Goal: Check status: Check status

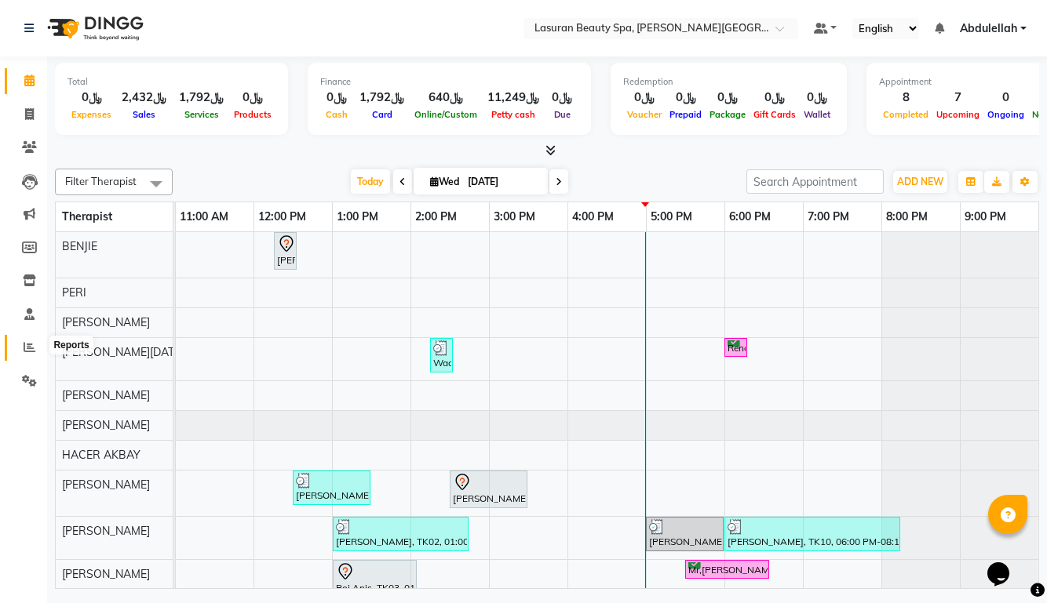
click at [31, 341] on icon at bounding box center [30, 347] width 12 height 12
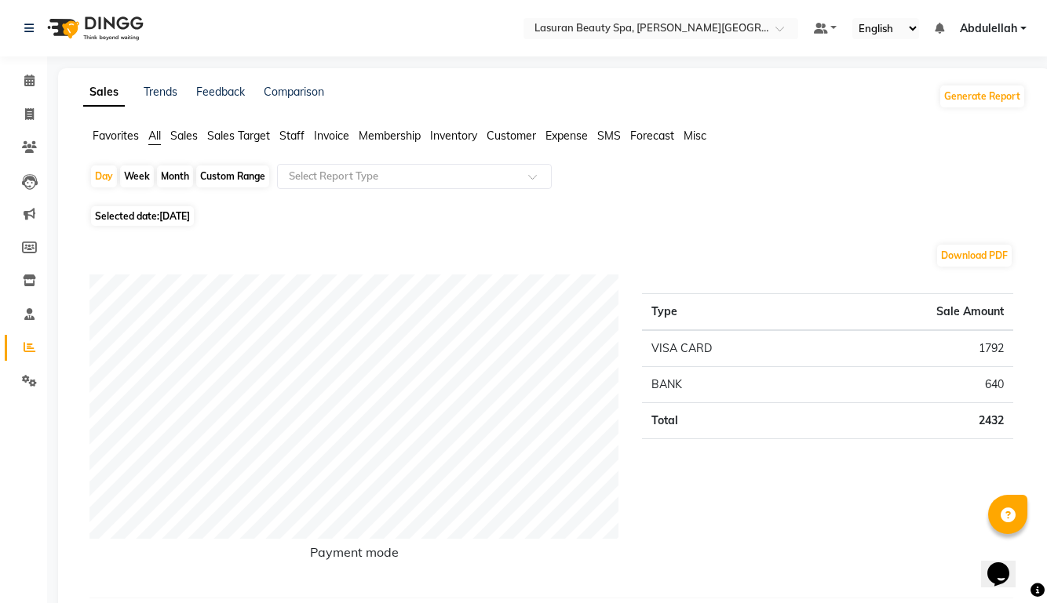
click at [168, 177] on div "Month" at bounding box center [175, 177] width 36 height 22
select select "9"
select select "2025"
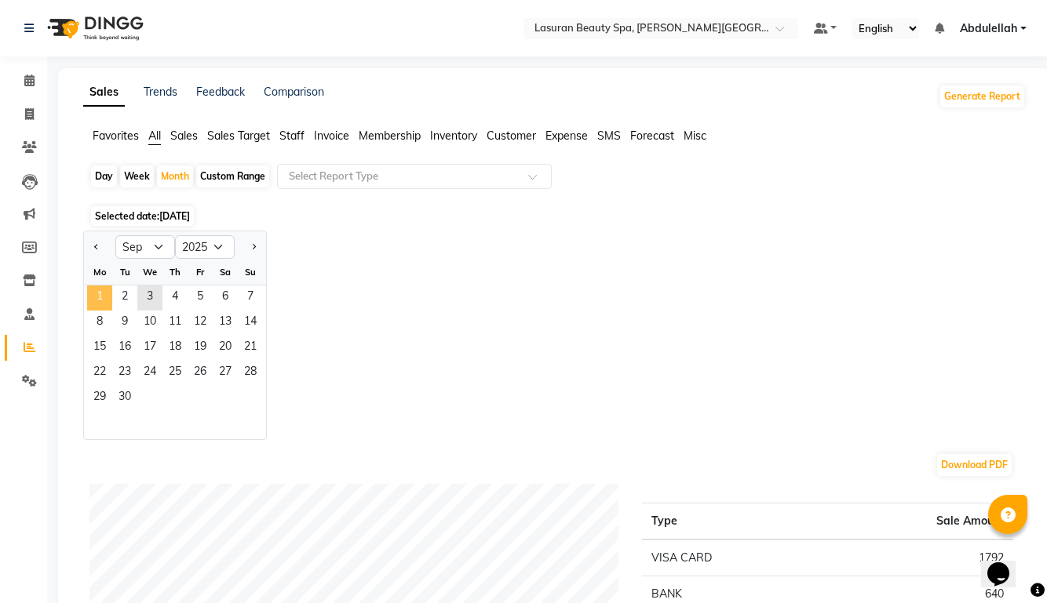
click at [99, 293] on span "1" at bounding box center [99, 298] width 25 height 25
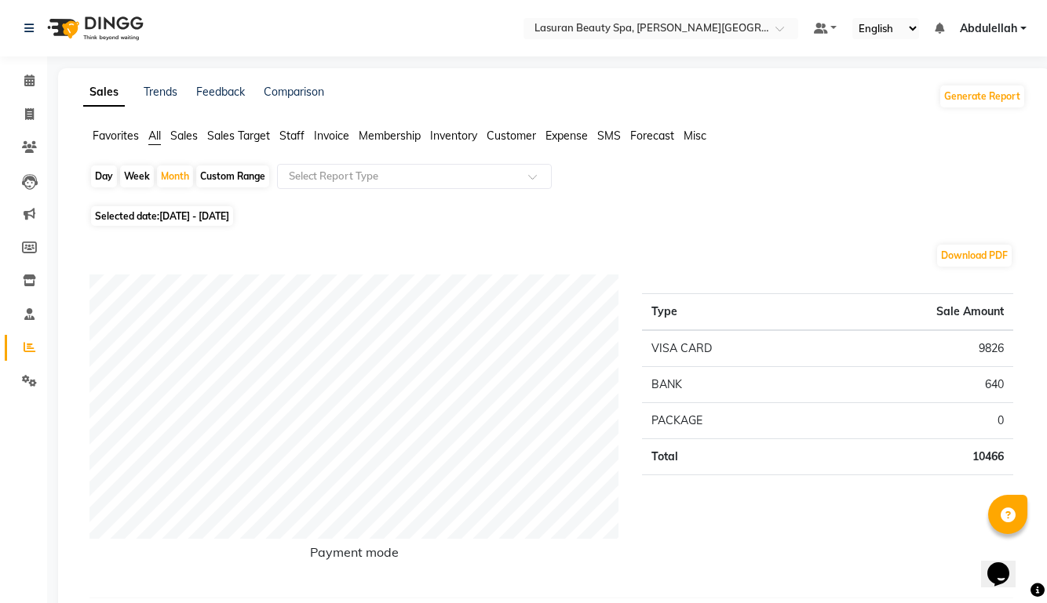
click at [104, 174] on div "Day" at bounding box center [104, 177] width 26 height 22
select select "9"
select select "2025"
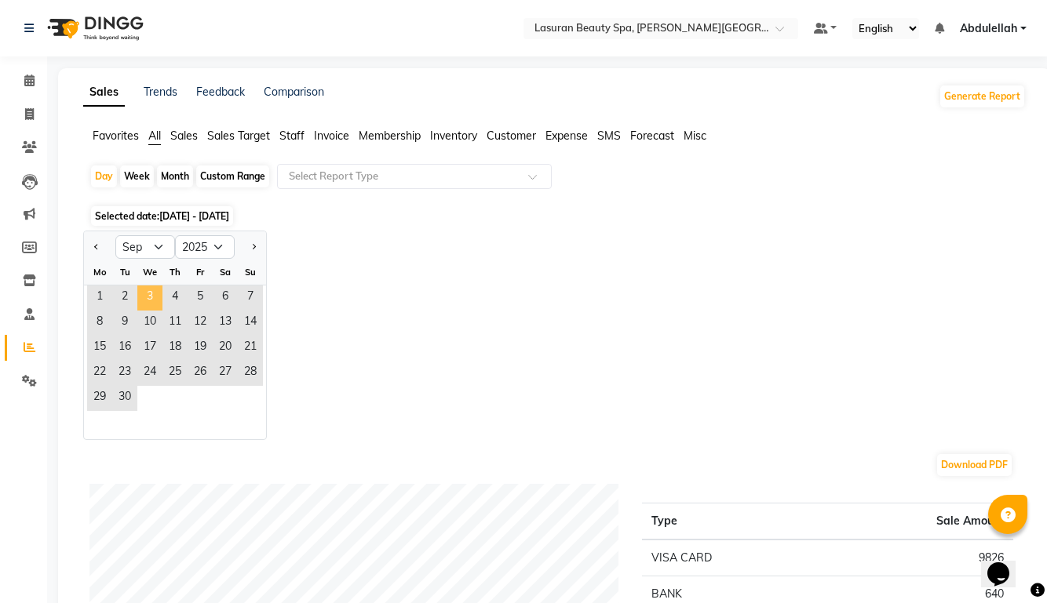
click at [151, 303] on span "3" at bounding box center [149, 298] width 25 height 25
